Goal: Task Accomplishment & Management: Manage account settings

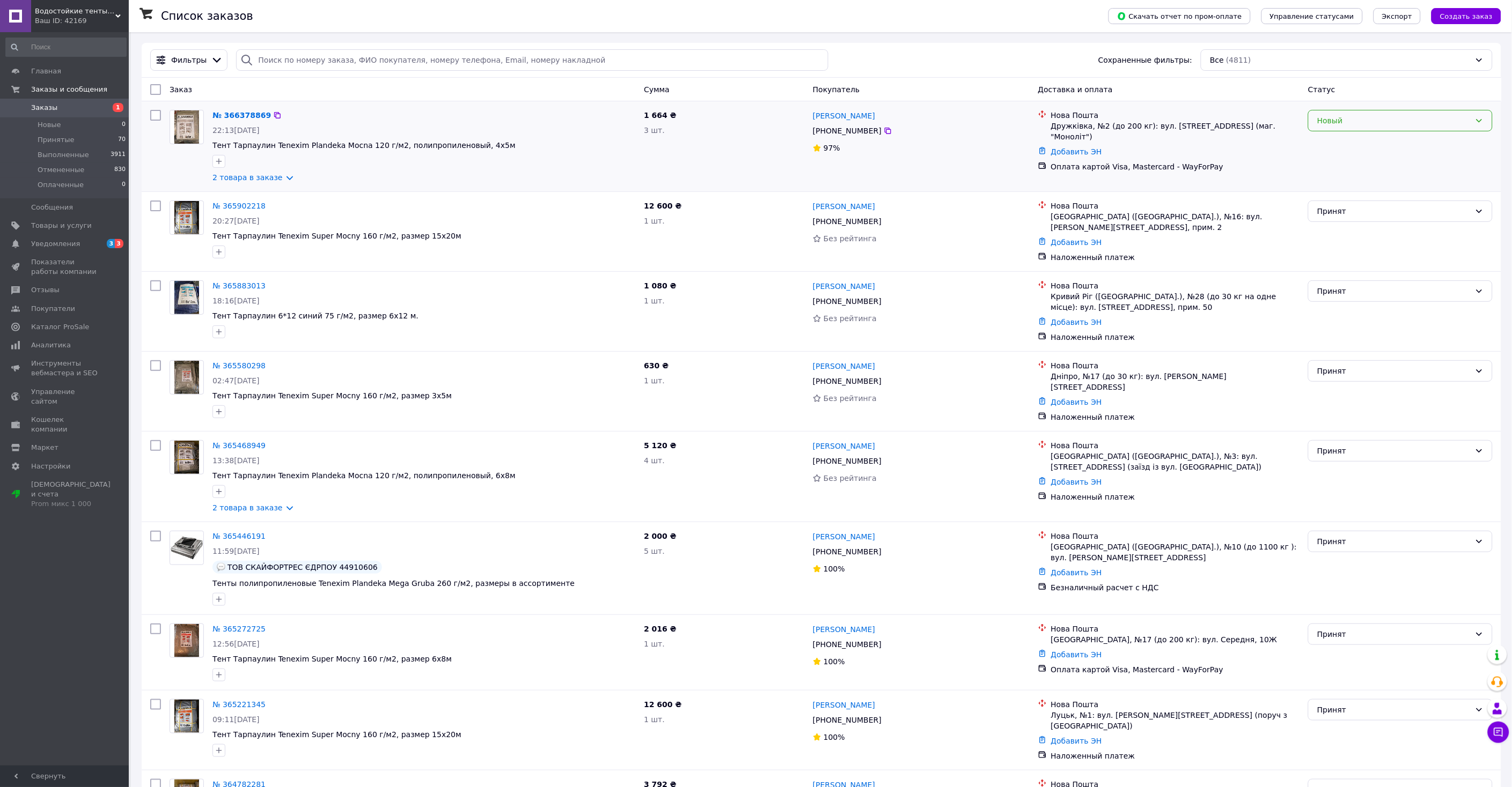
click at [1433, 131] on div "Новый" at bounding box center [1400, 120] width 185 height 21
click at [1391, 145] on li "Принят" at bounding box center [1400, 145] width 183 height 20
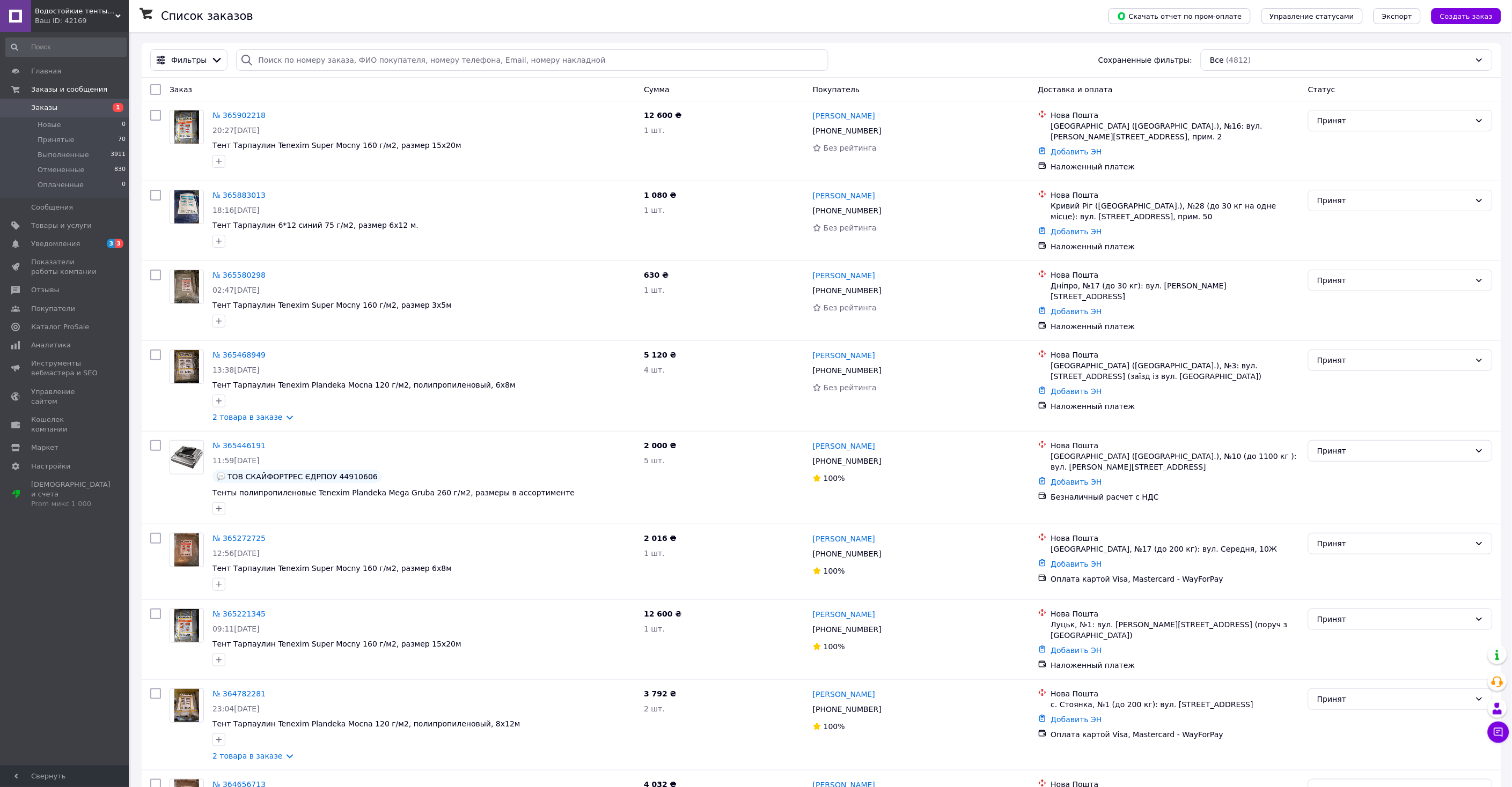
click at [53, 108] on span "Заказы" at bounding box center [65, 108] width 68 height 9
click at [68, 247] on span "Уведомления" at bounding box center [56, 244] width 49 height 9
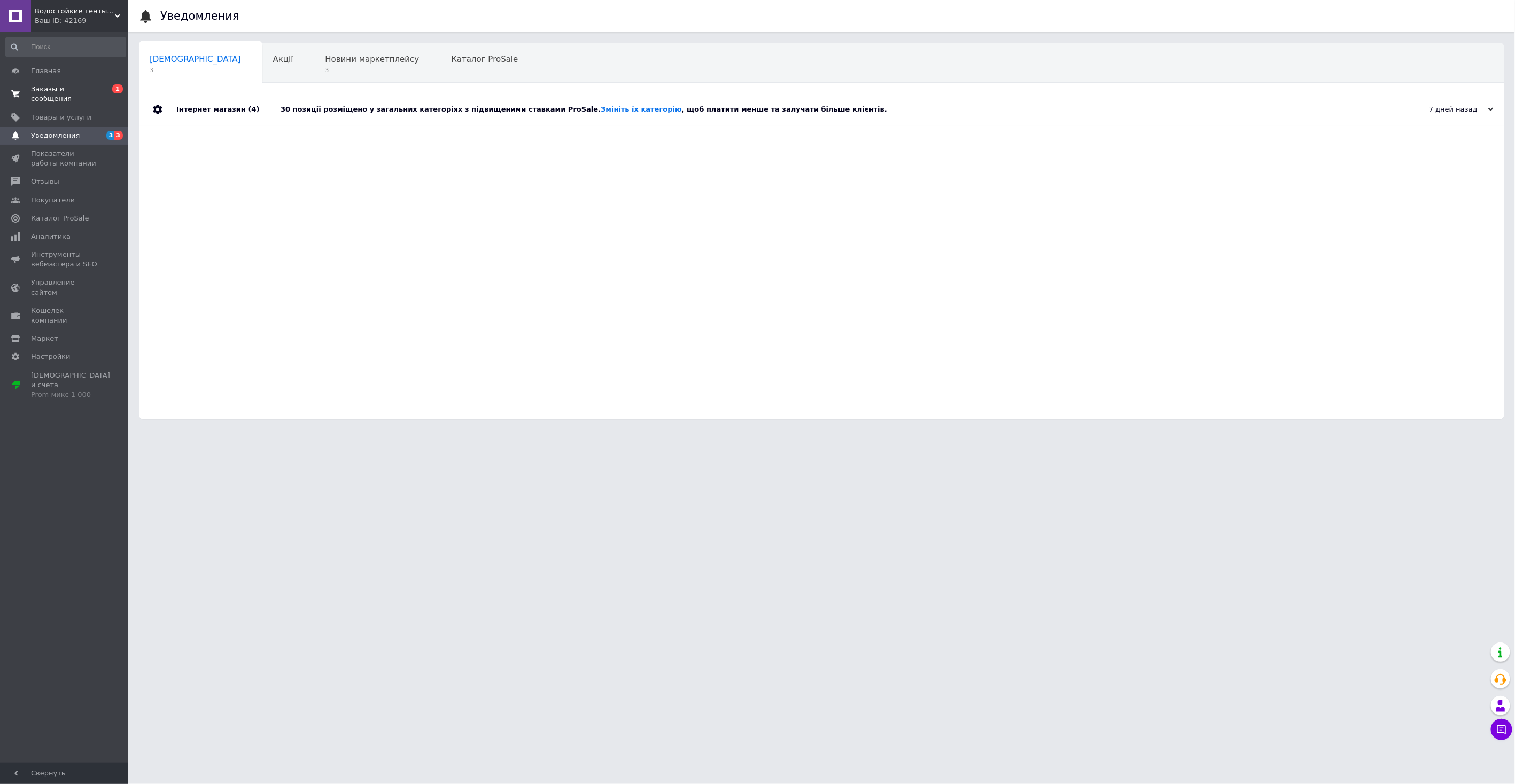
click at [73, 91] on span "Заказы и сообщения" at bounding box center [65, 94] width 68 height 20
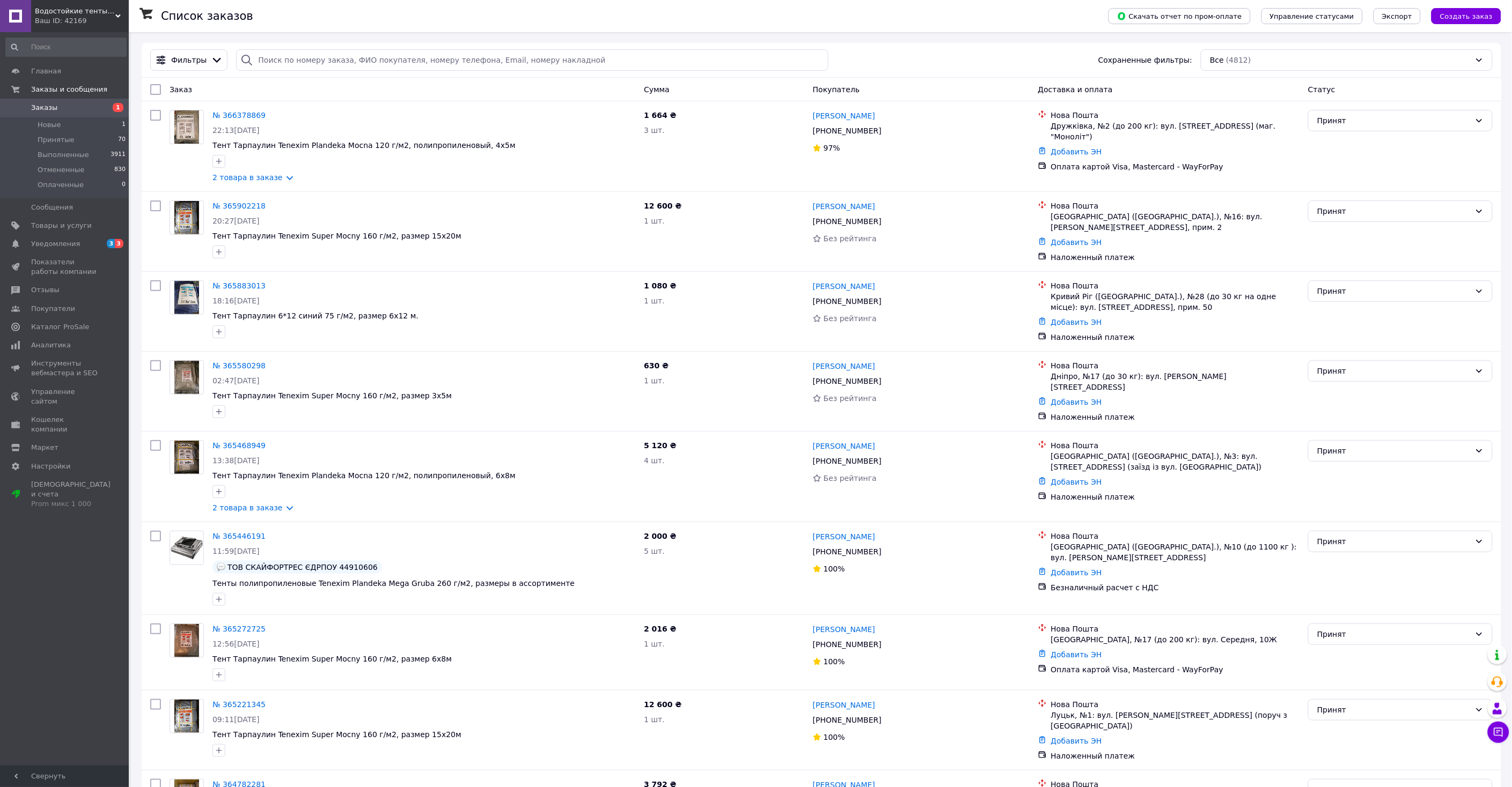
click at [46, 107] on span "Заказы" at bounding box center [44, 108] width 26 height 9
click at [55, 244] on span "Уведомления" at bounding box center [56, 244] width 49 height 9
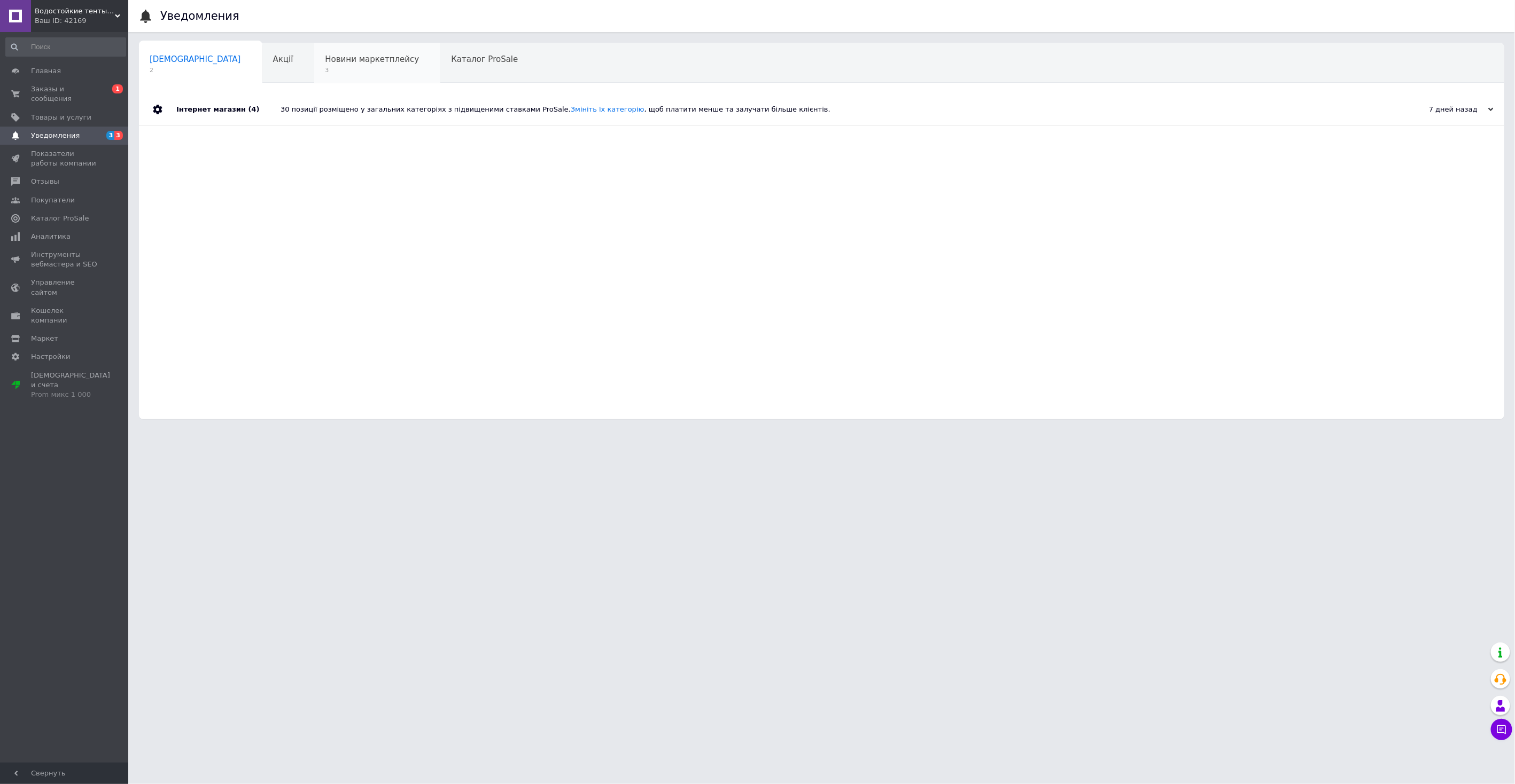
click at [325, 60] on span "Новини маркетплейсу" at bounding box center [372, 60] width 94 height 9
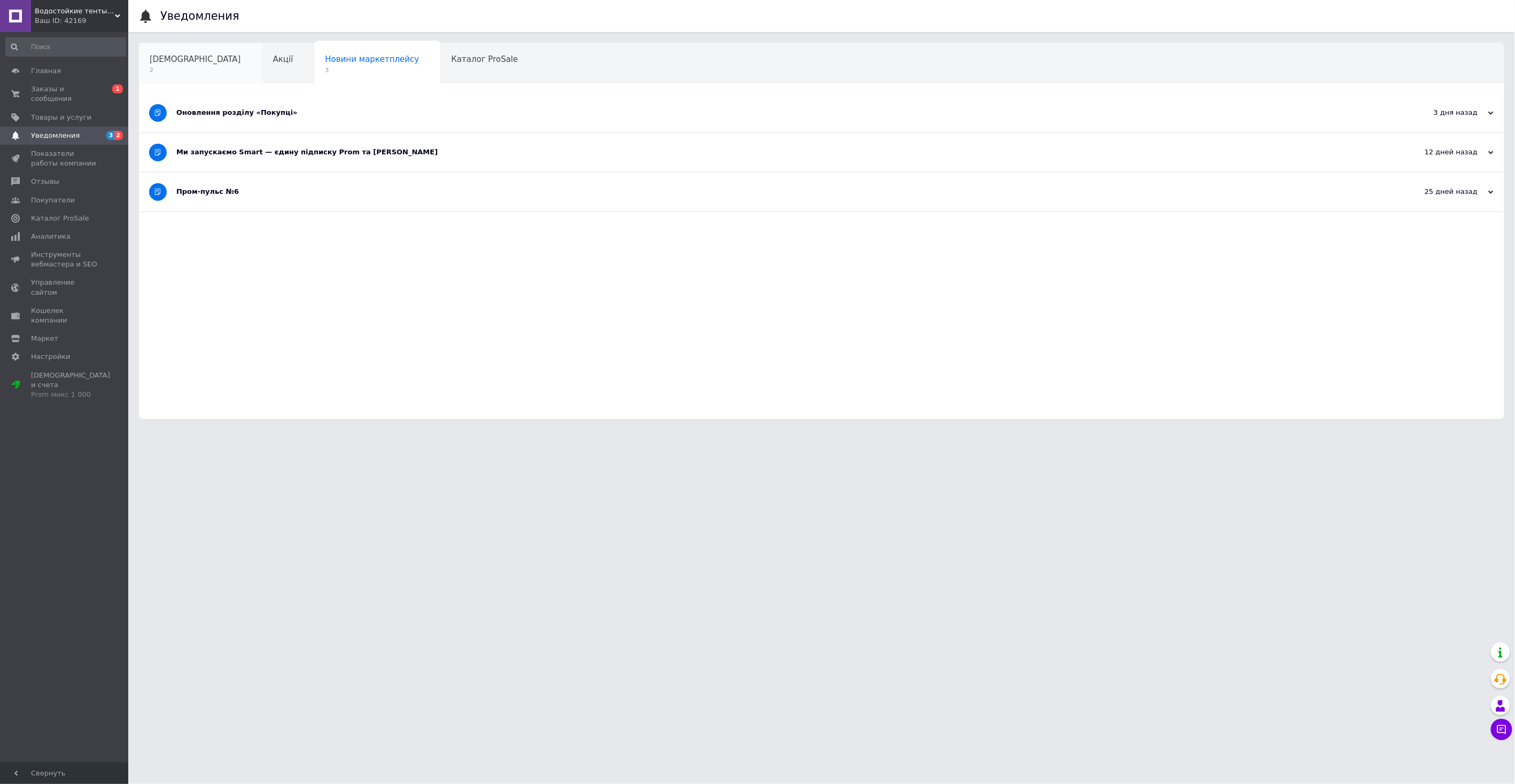
click at [176, 56] on span "Сповіщення" at bounding box center [195, 60] width 92 height 9
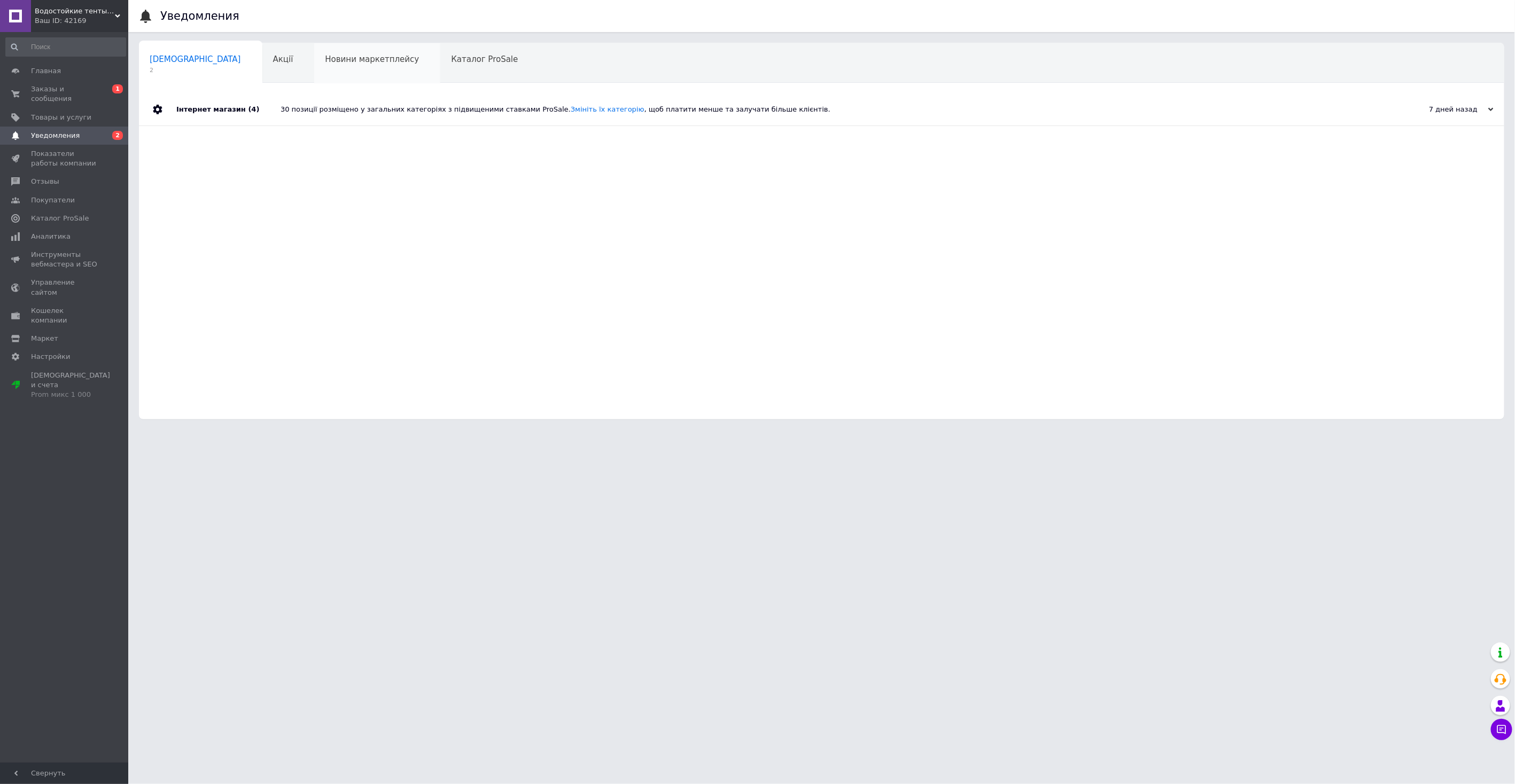
click at [341, 60] on span "Новини маркетплейсу" at bounding box center [372, 60] width 94 height 9
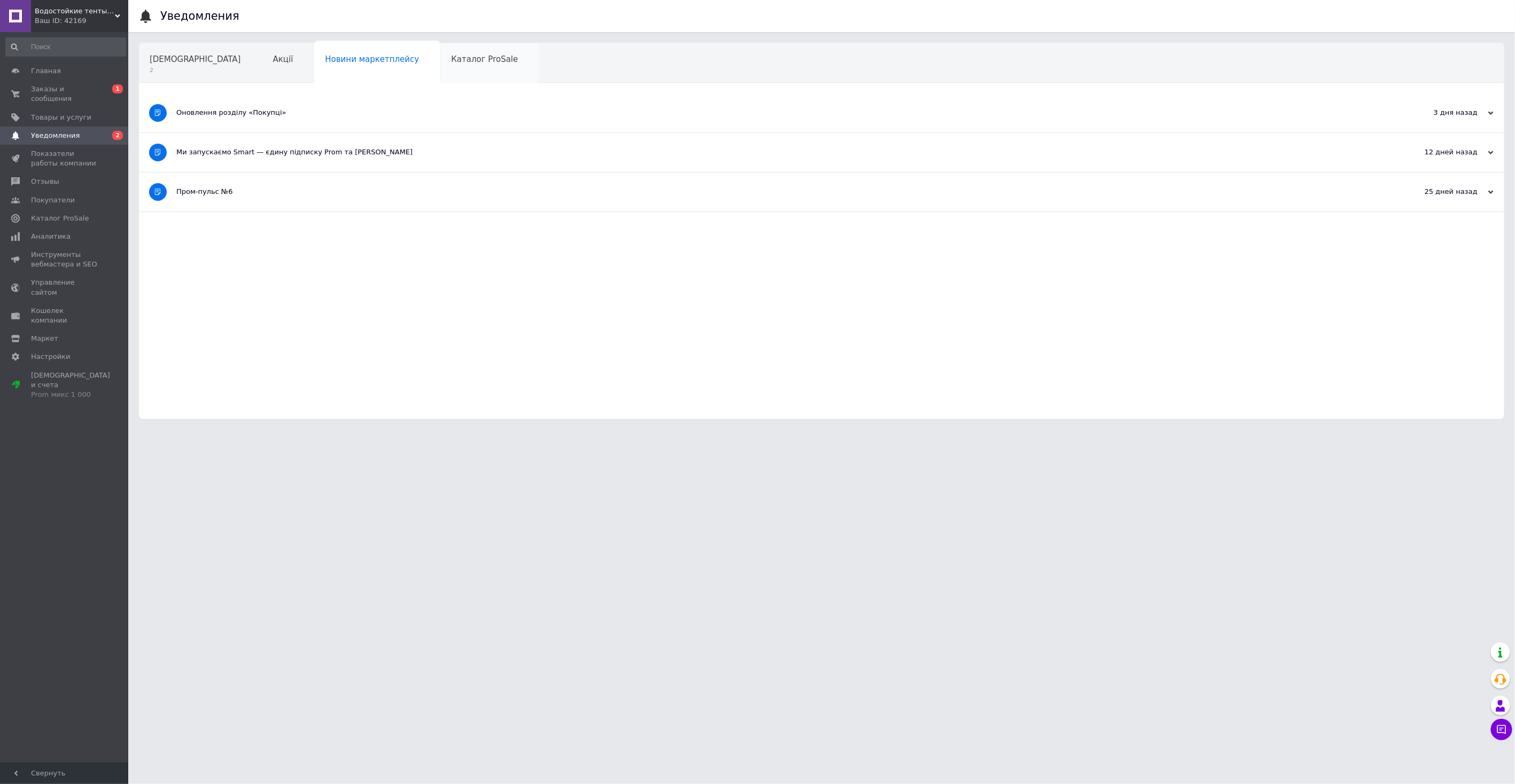
click at [451, 60] on span "Каталог ProSale" at bounding box center [484, 60] width 67 height 9
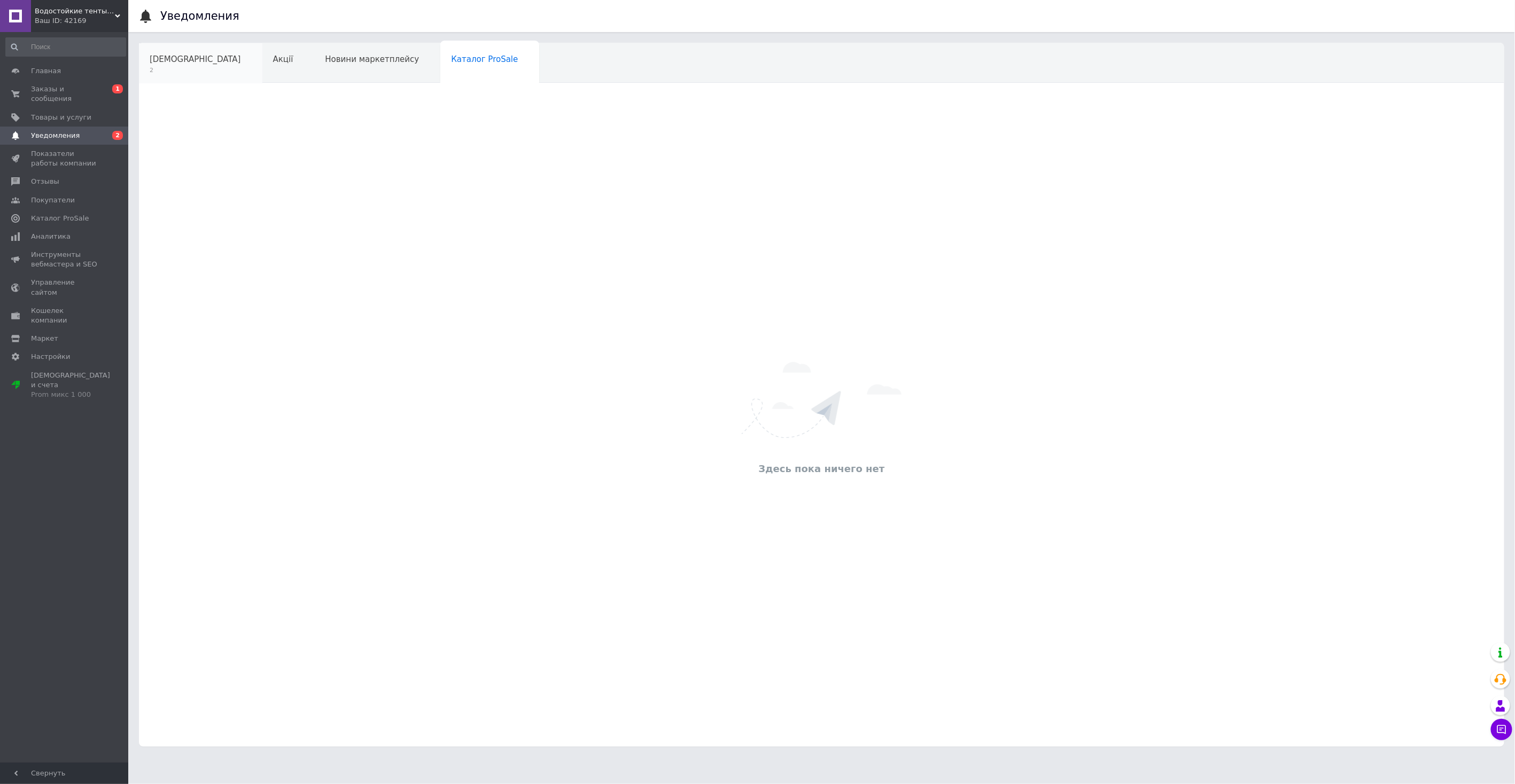
click at [184, 58] on span "Сповіщення" at bounding box center [195, 60] width 92 height 9
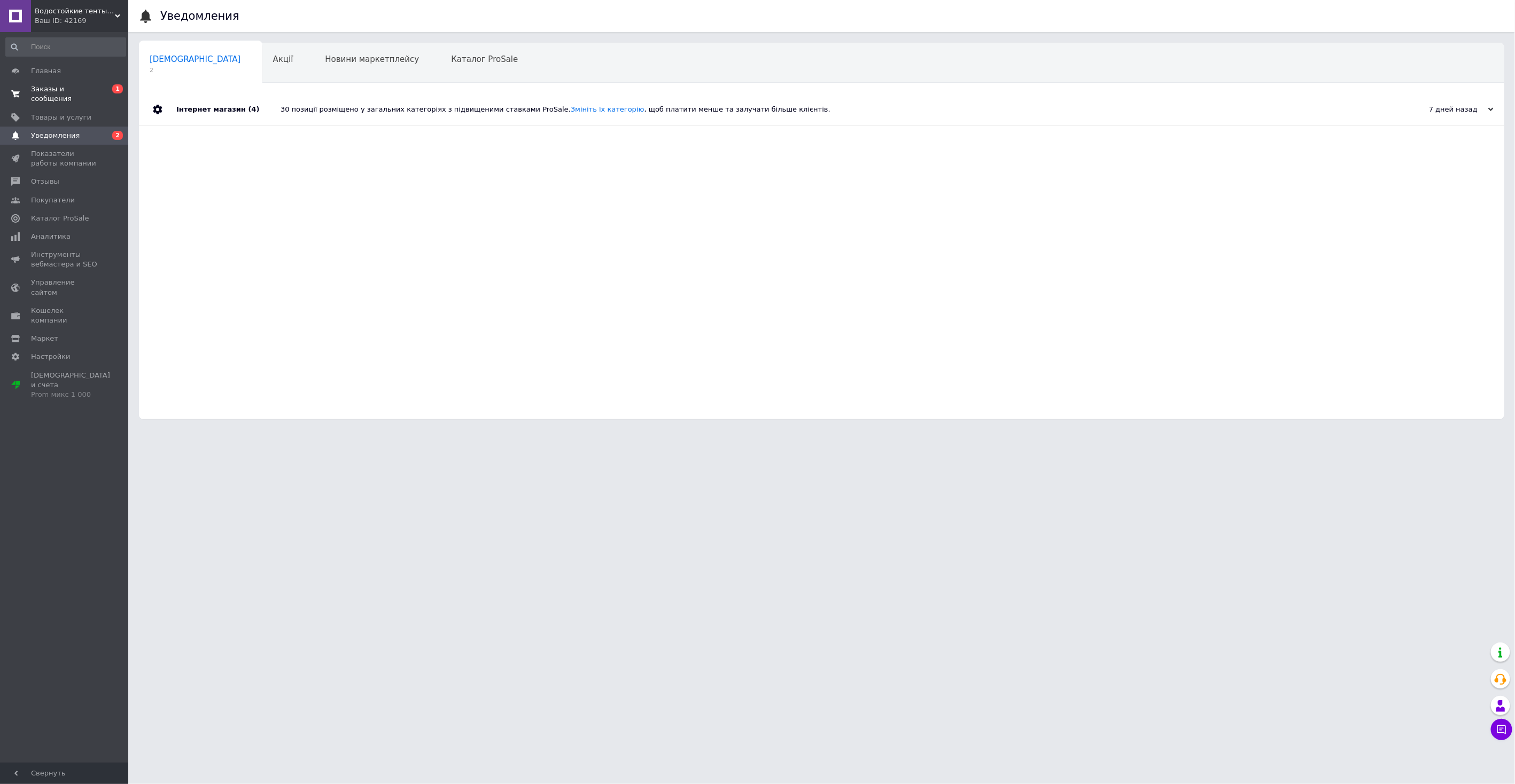
click at [49, 86] on span "Заказы и сообщения" at bounding box center [65, 94] width 68 height 20
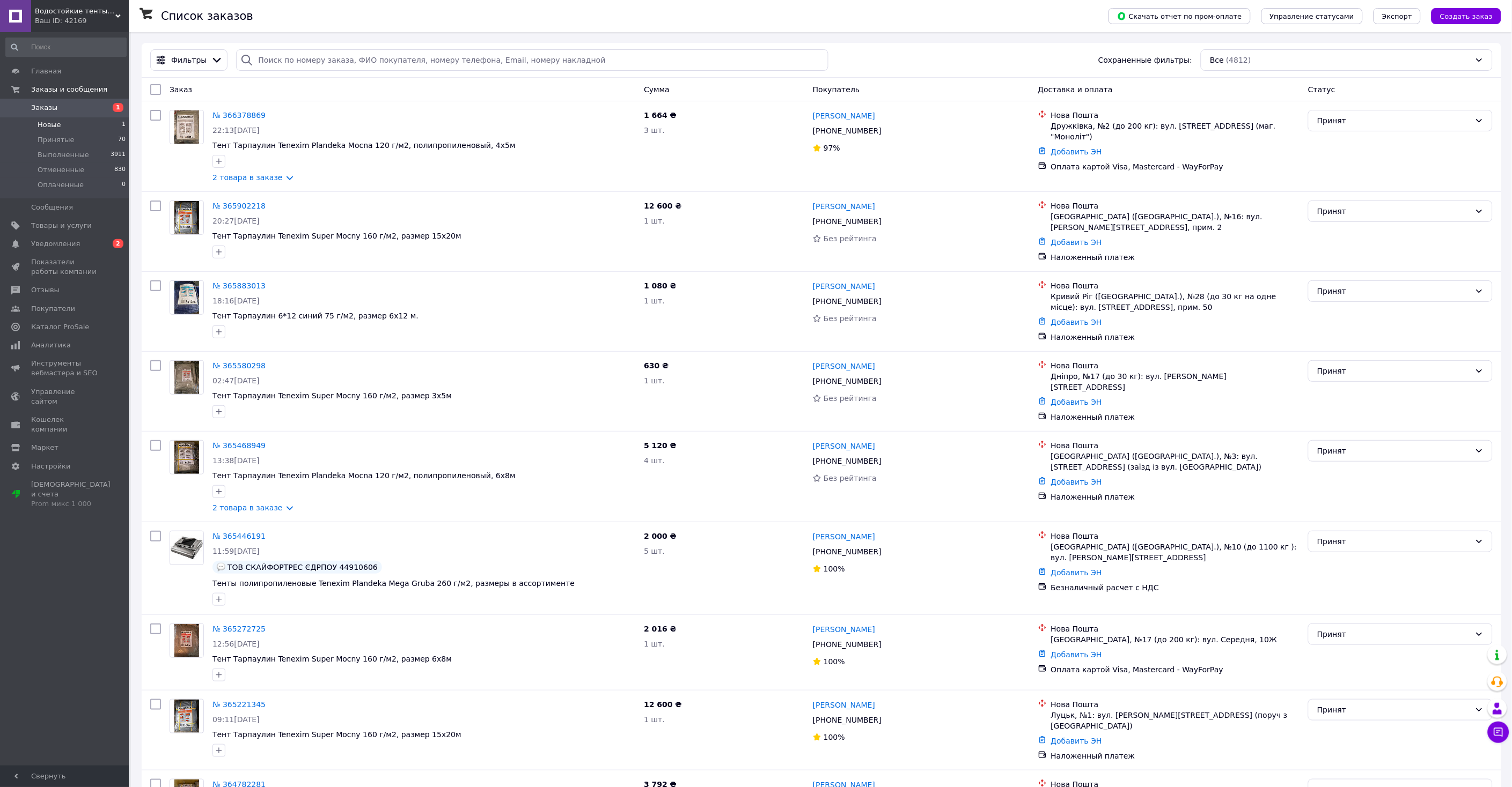
click at [53, 126] on span "Новые" at bounding box center [50, 125] width 24 height 9
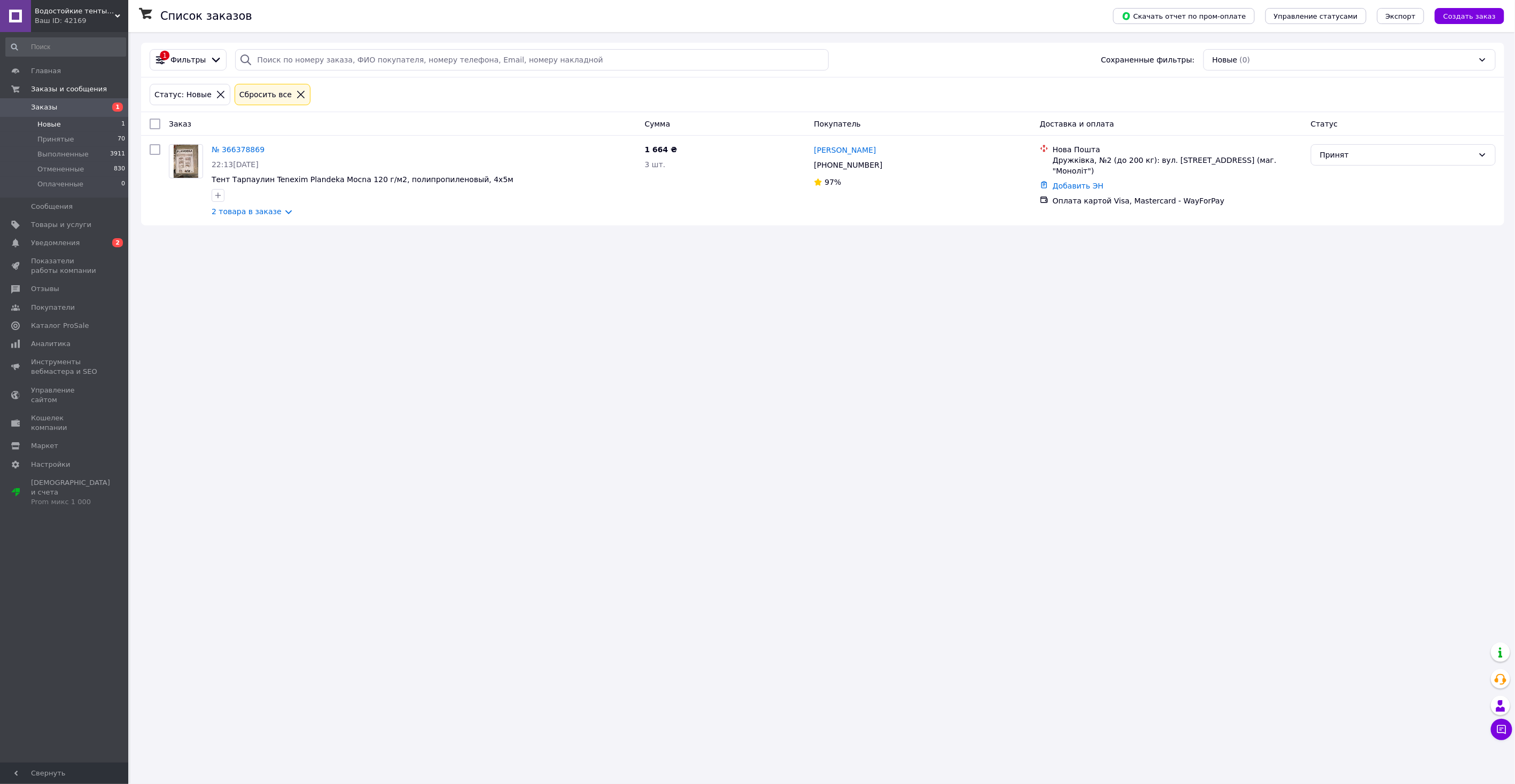
click at [33, 107] on span "Заказы" at bounding box center [44, 107] width 26 height 9
